Goal: Task Accomplishment & Management: Manage account settings

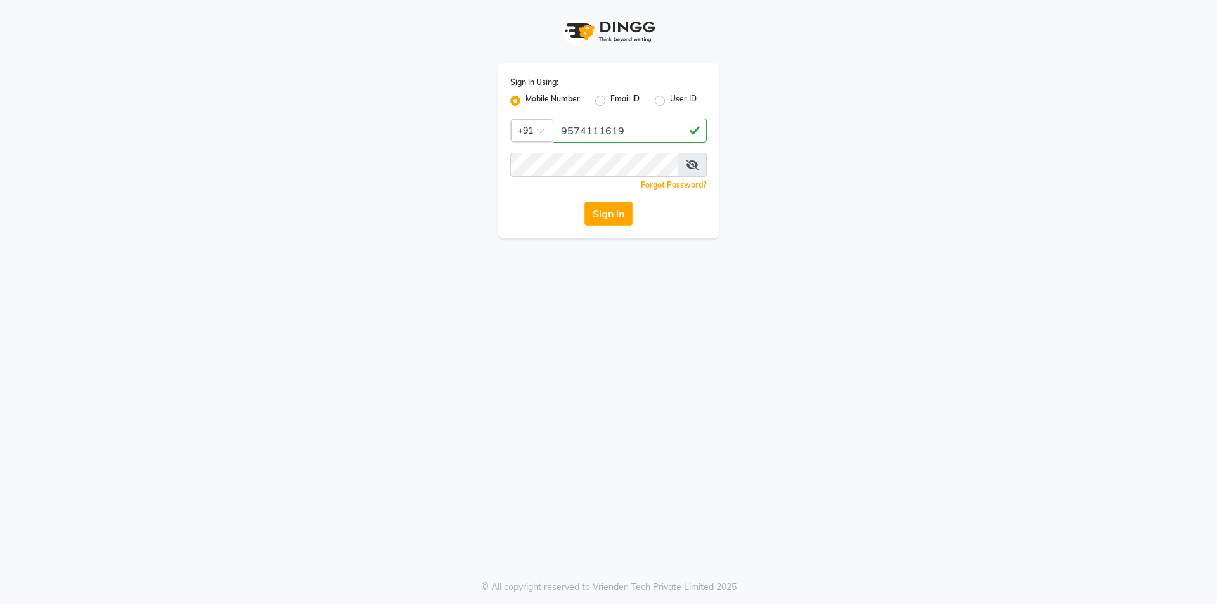
type input "9574111619"
click at [579, 323] on div "Sign In Using: Mobile Number Email ID User ID Country Code × [PHONE_NUMBER] Rem…" at bounding box center [608, 302] width 1217 height 604
click at [595, 202] on div "Sign In Using: Mobile Number Email ID User ID Country Code × [PHONE_NUMBER] Rem…" at bounding box center [608, 151] width 222 height 176
drag, startPoint x: 595, startPoint y: 203, endPoint x: 595, endPoint y: 217, distance: 14.6
click at [595, 208] on button "Sign In" at bounding box center [608, 214] width 48 height 24
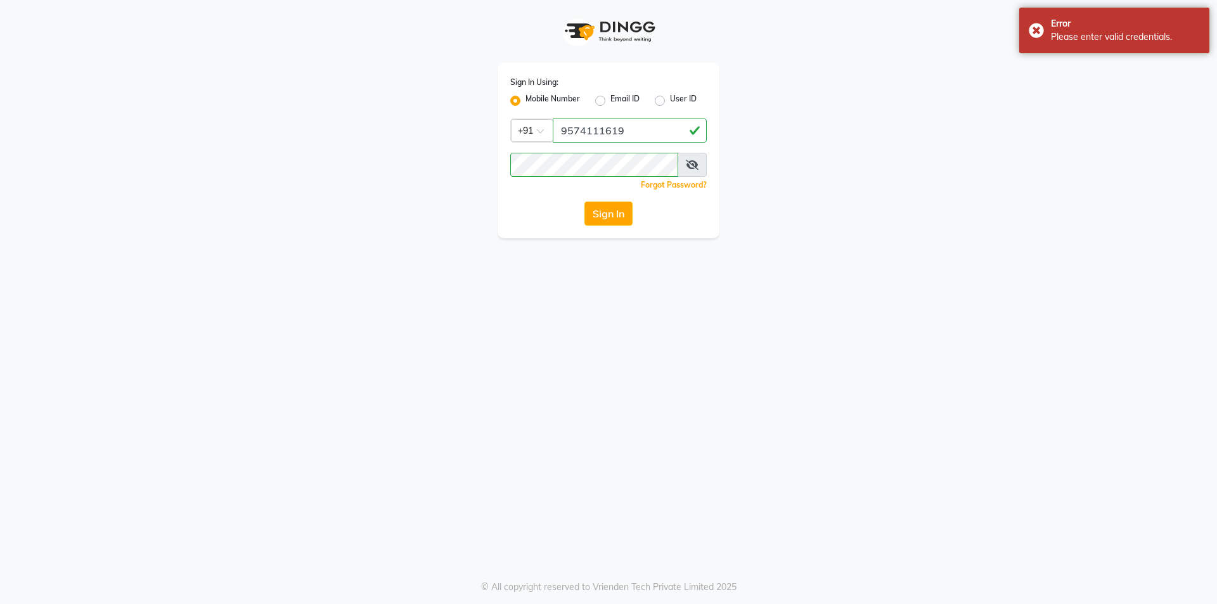
click at [696, 162] on icon at bounding box center [692, 165] width 13 height 10
click at [596, 208] on button "Sign In" at bounding box center [608, 214] width 48 height 24
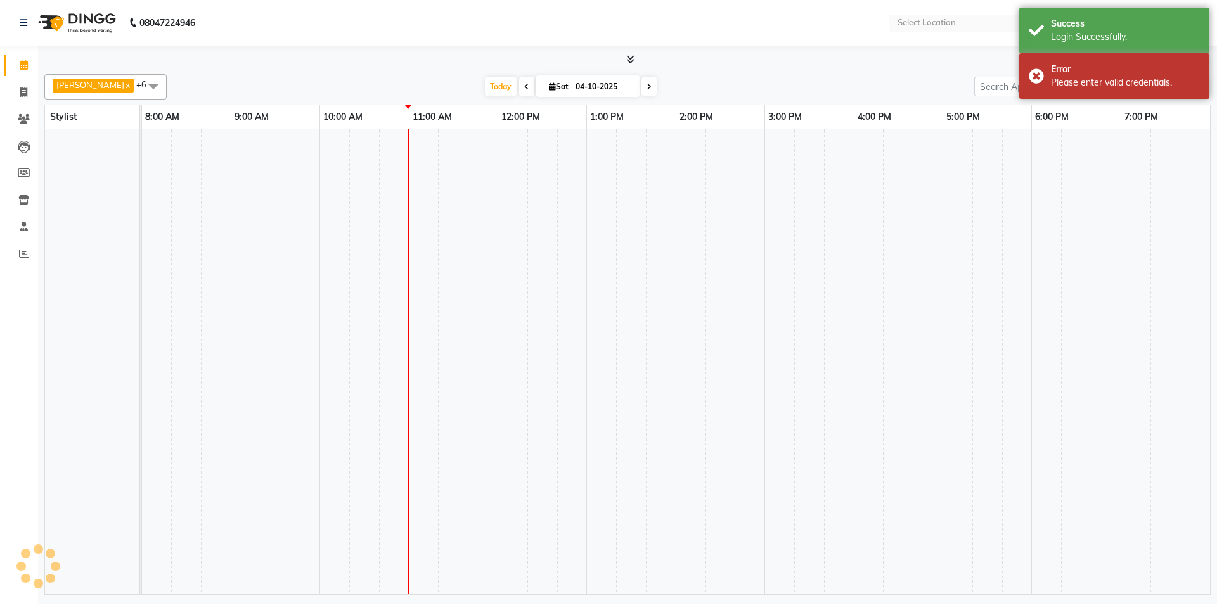
select select "en"
